Goal: Check status: Check status

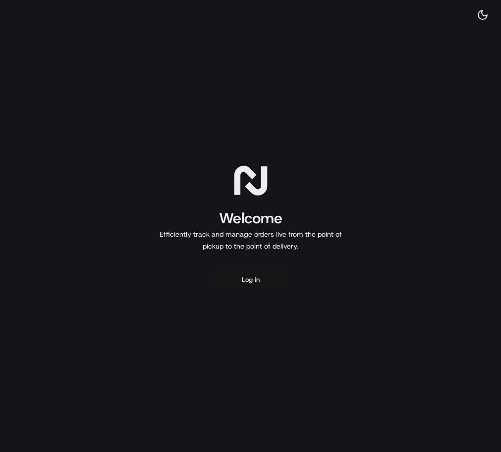
click at [261, 275] on button "Log in" at bounding box center [250, 280] width 79 height 24
